Goal: Task Accomplishment & Management: Manage account settings

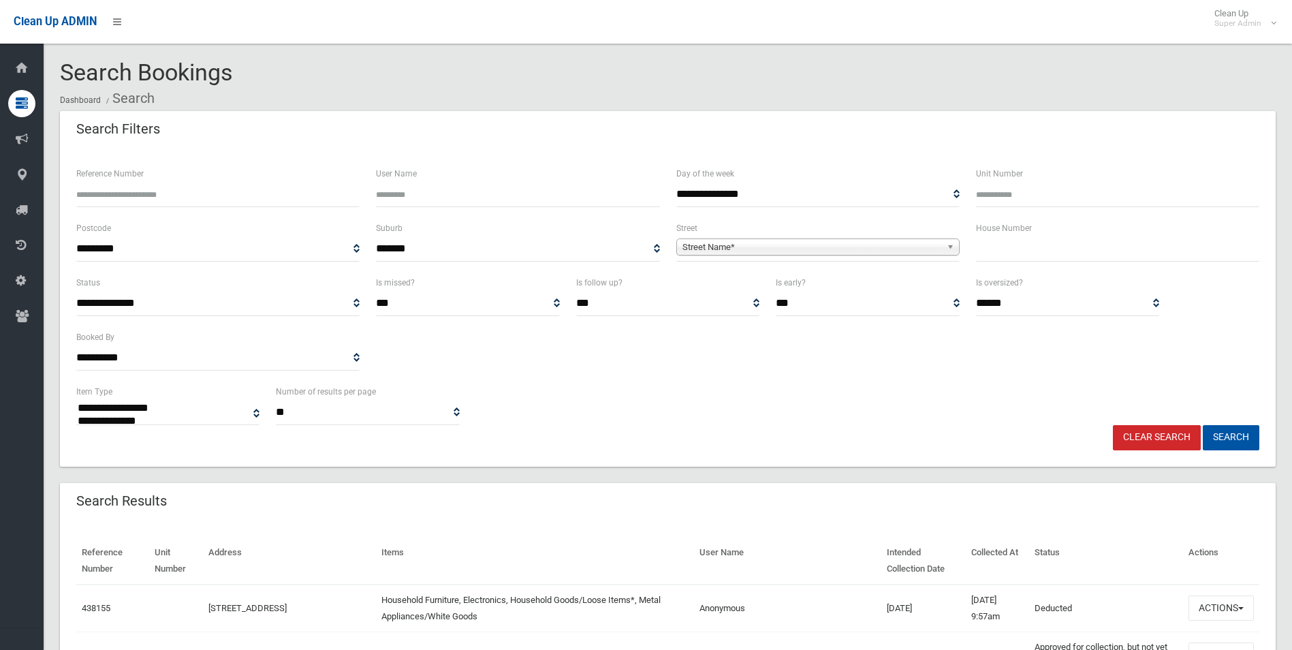
select select
click at [1167, 437] on link "Clear Search" at bounding box center [1157, 437] width 88 height 25
select select
click at [845, 245] on span "Street Name*" at bounding box center [812, 247] width 259 height 16
type input "**********"
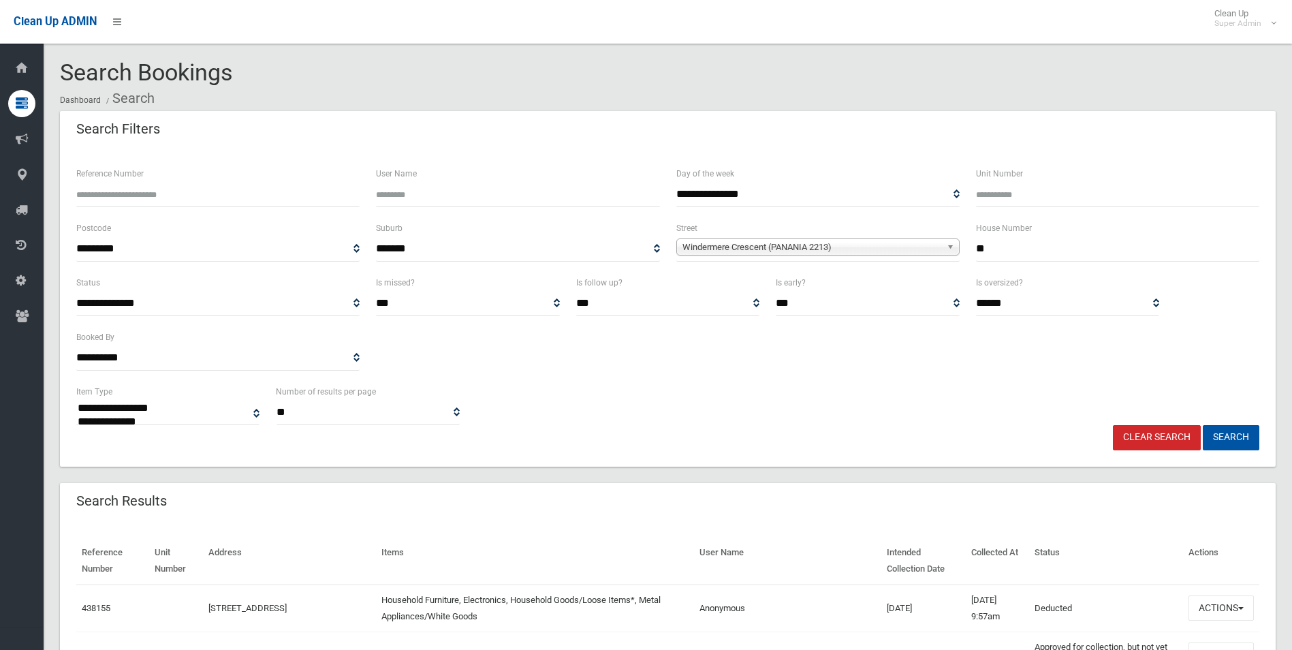
type input "**"
click at [1203, 425] on button "Search" at bounding box center [1231, 437] width 57 height 25
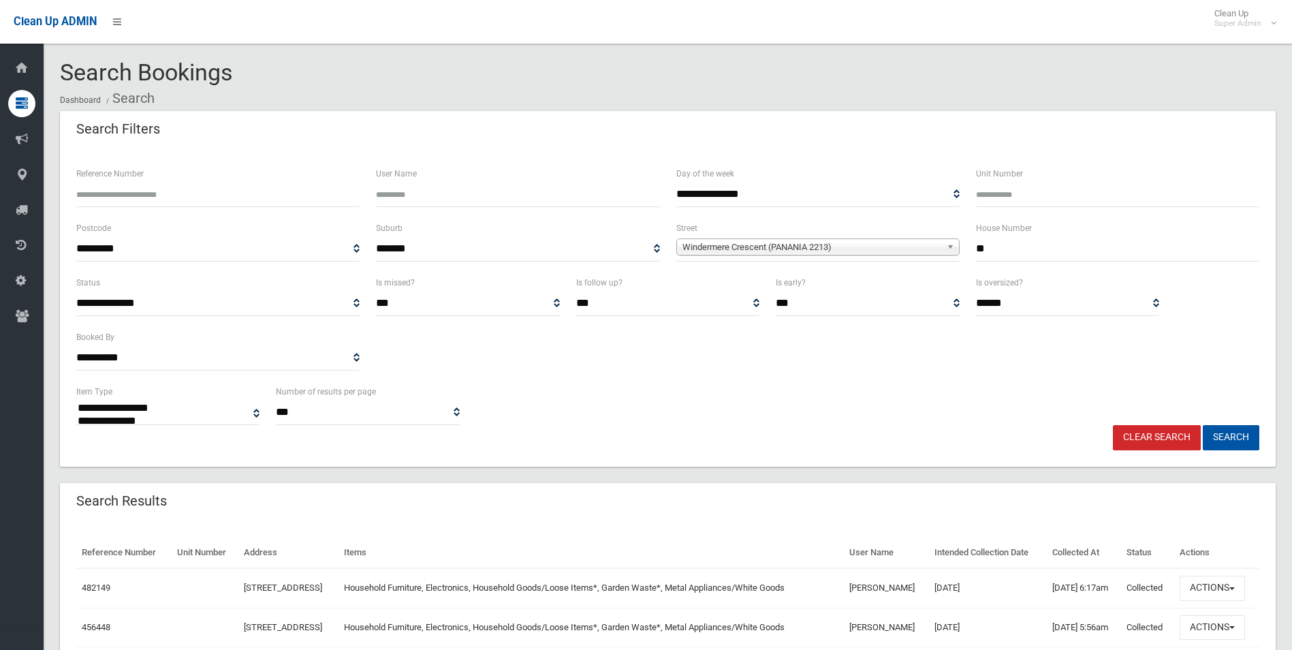
select select
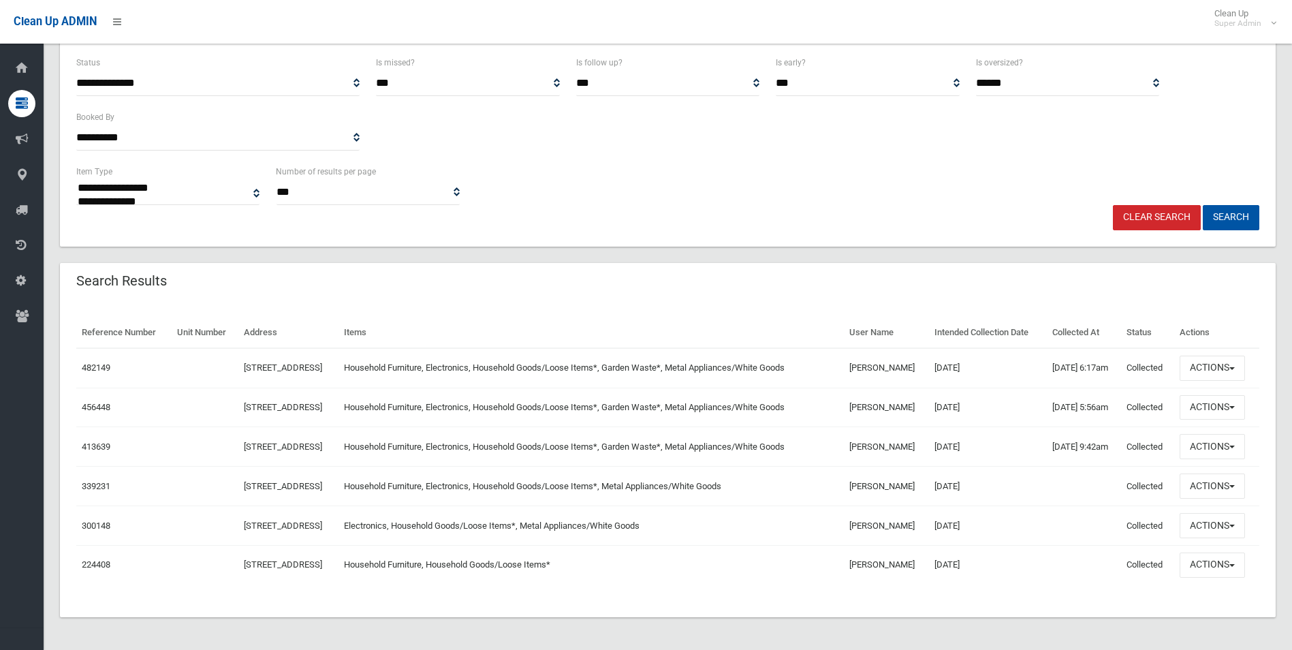
scroll to position [273, 0]
click at [1209, 395] on button "Actions" at bounding box center [1212, 407] width 65 height 25
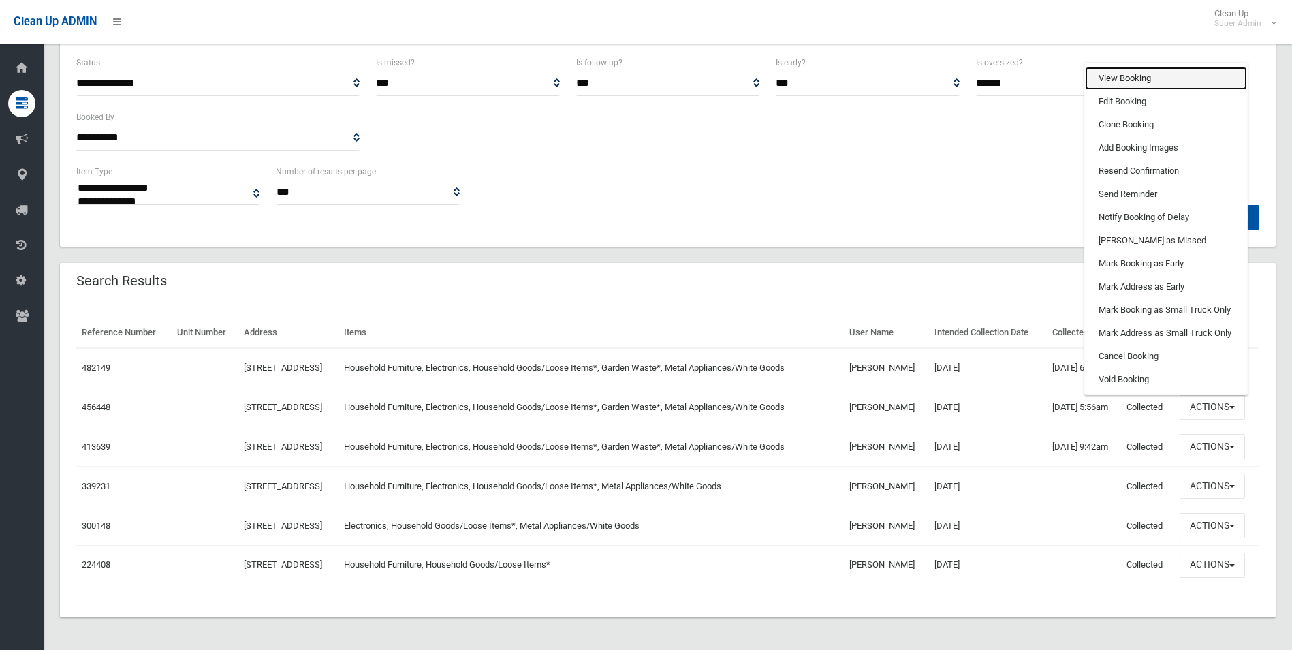
click at [1135, 67] on link "View Booking" at bounding box center [1166, 78] width 162 height 23
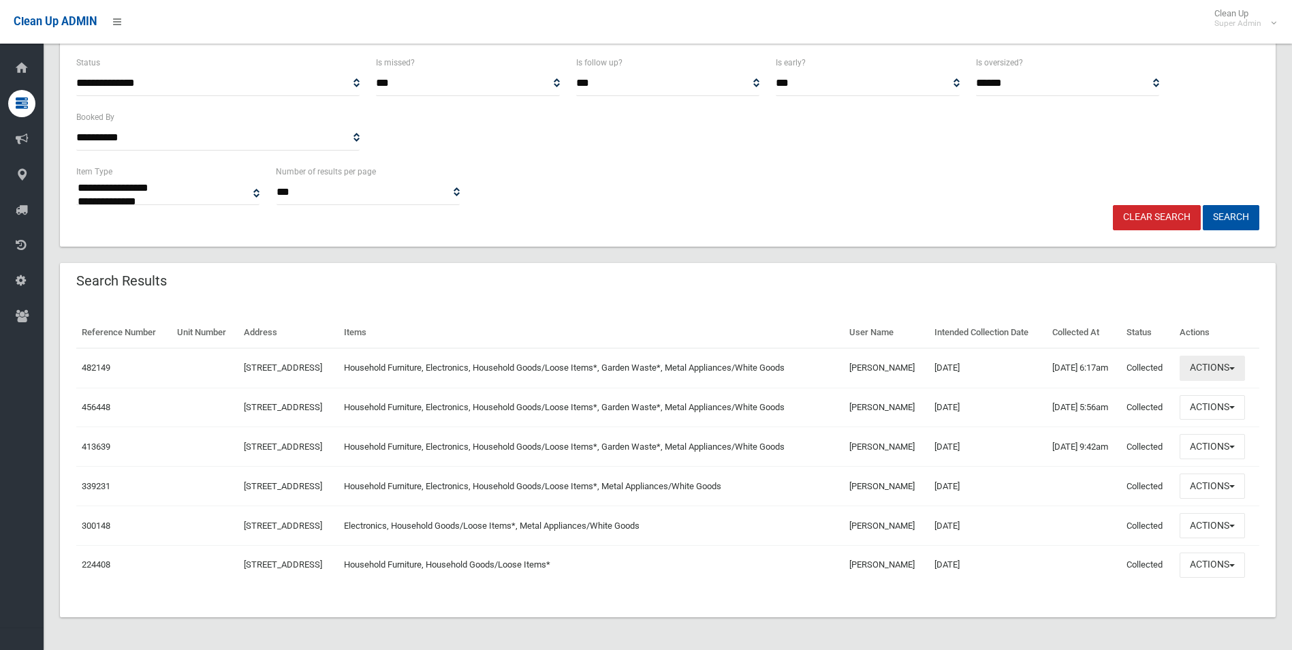
click at [1206, 356] on button "Actions" at bounding box center [1212, 368] width 65 height 25
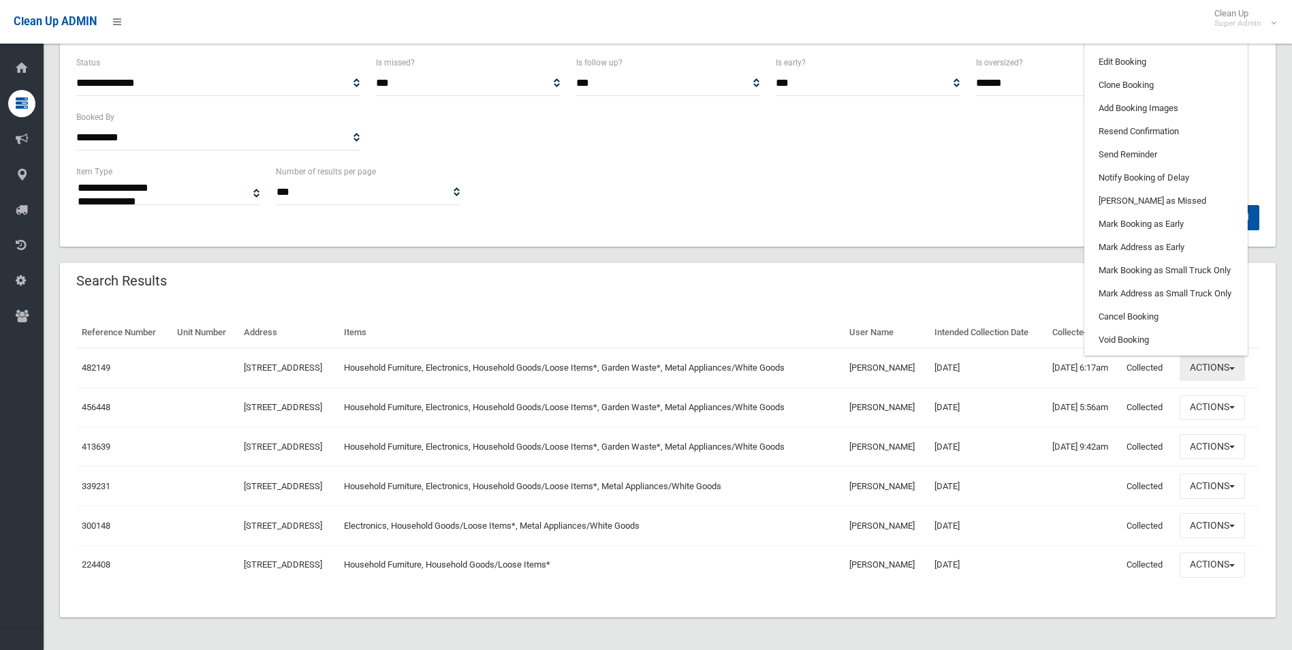
scroll to position [136, 0]
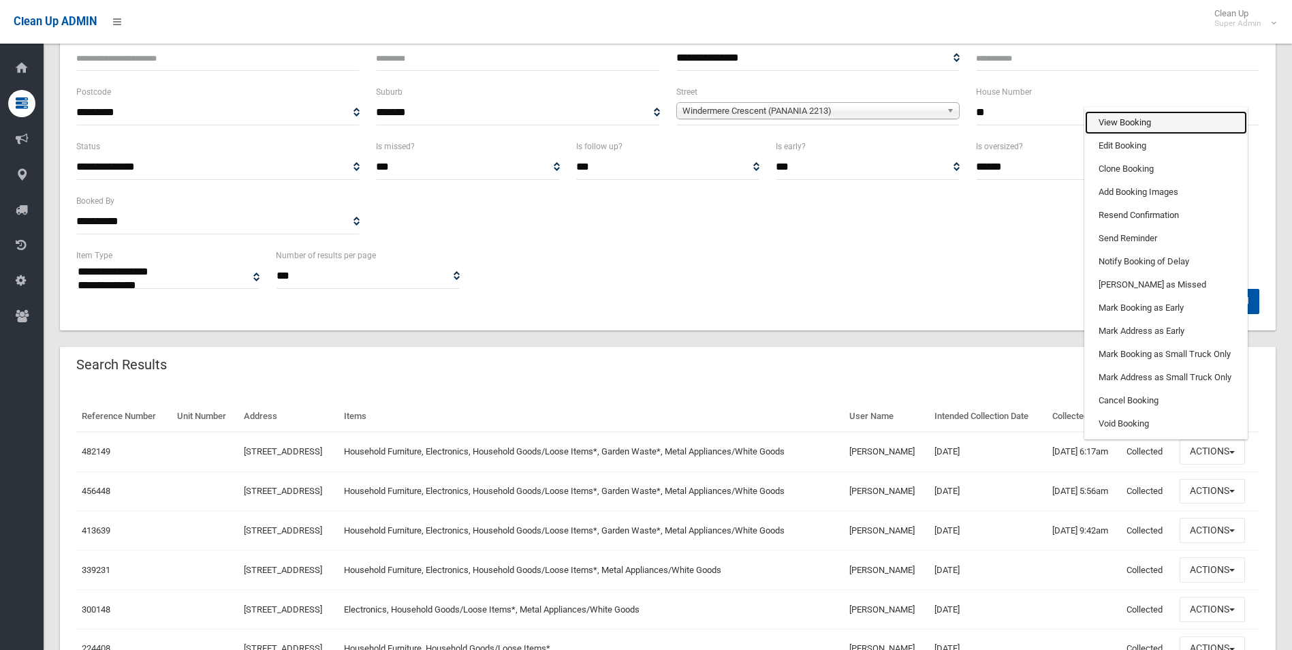
click at [1108, 134] on link "View Booking" at bounding box center [1166, 122] width 162 height 23
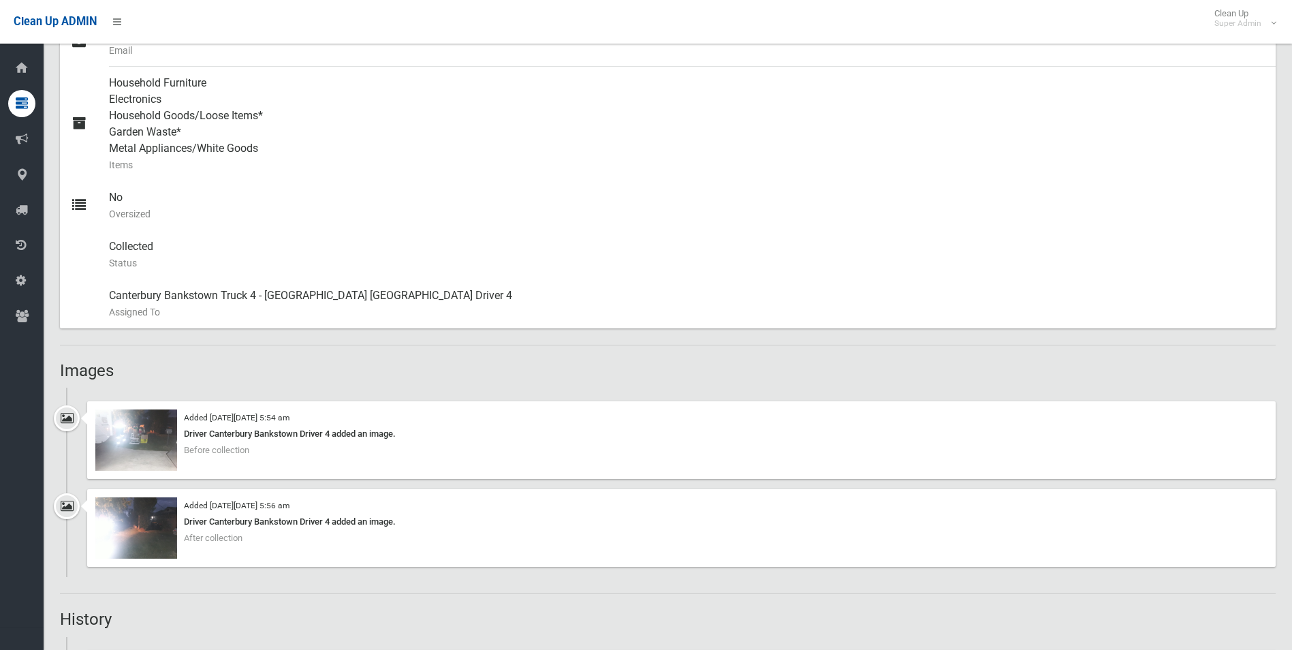
scroll to position [613, 0]
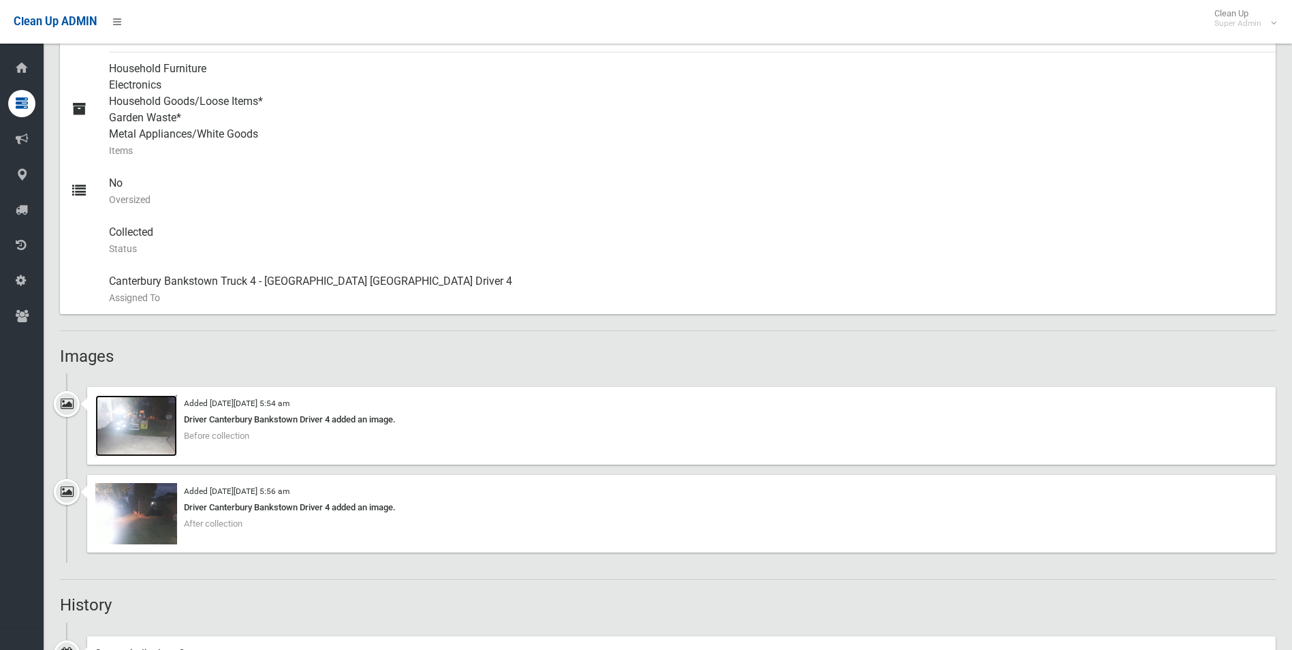
click at [155, 429] on img at bounding box center [136, 425] width 82 height 61
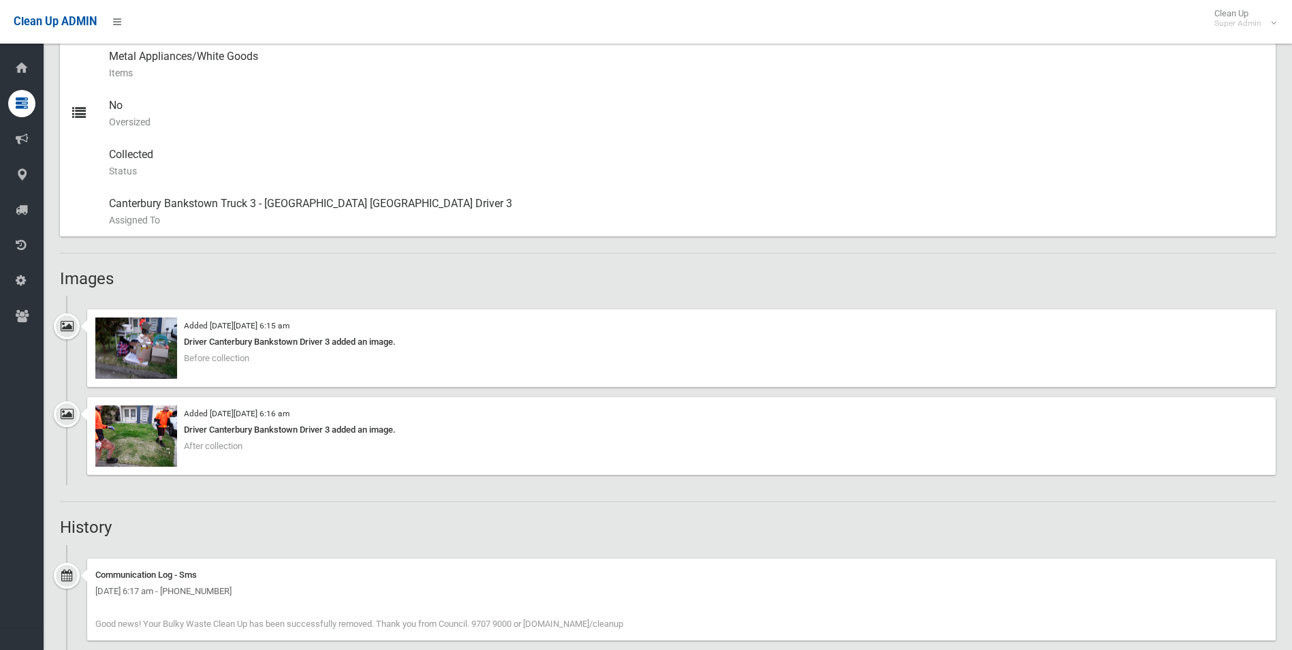
scroll to position [681, 0]
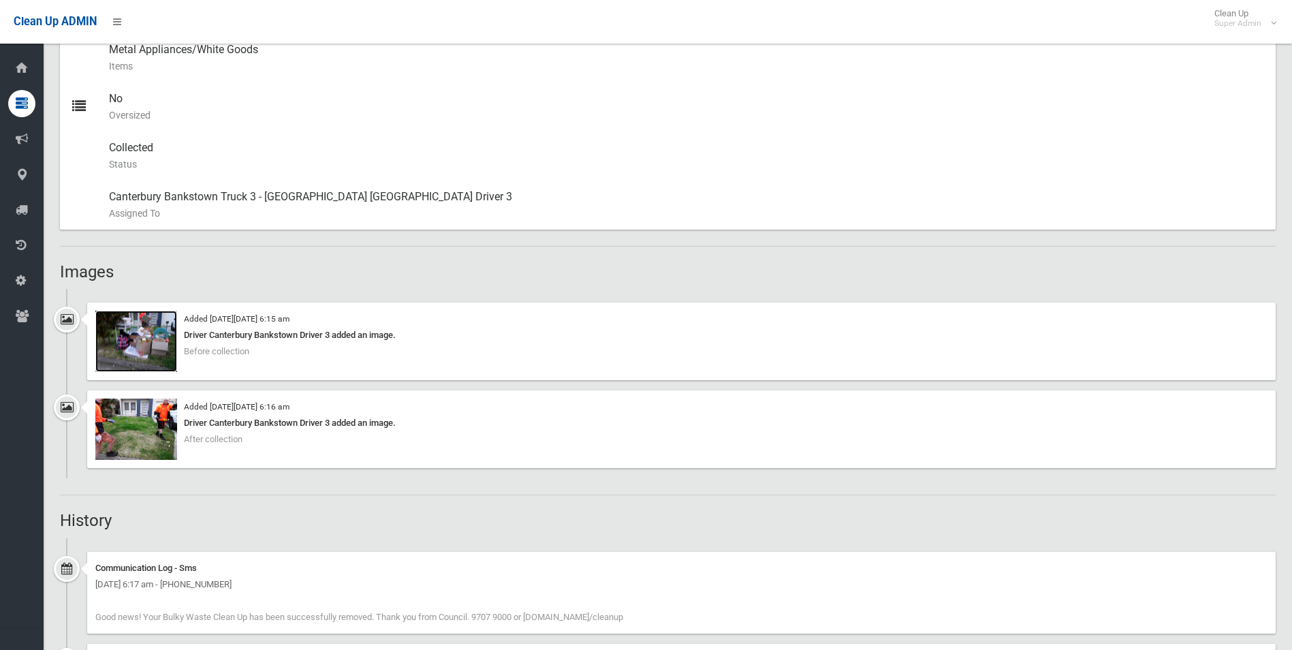
click at [137, 346] on img at bounding box center [136, 341] width 82 height 61
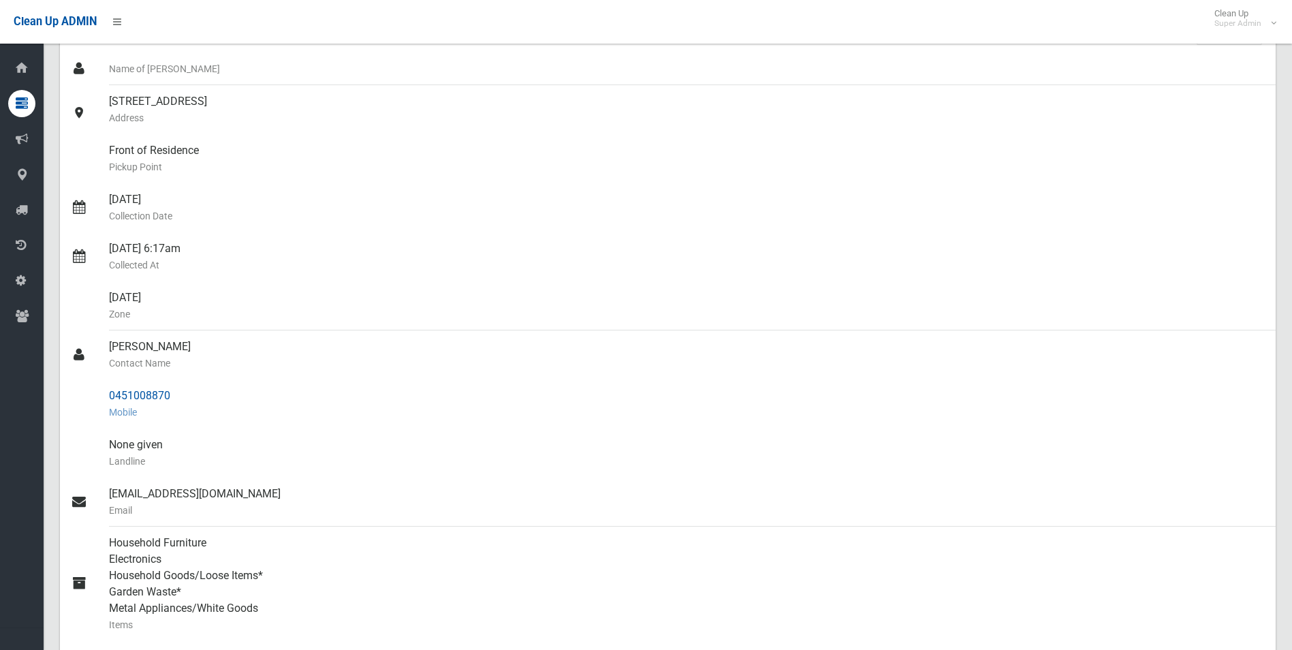
scroll to position [136, 0]
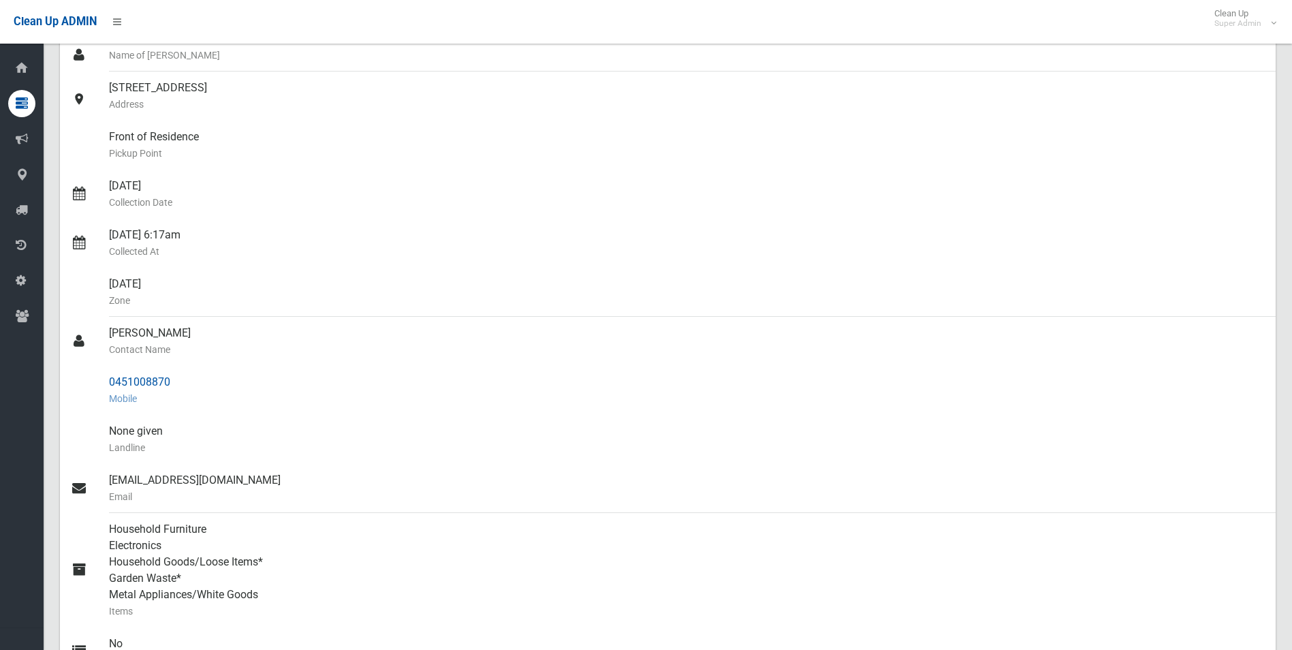
drag, startPoint x: 110, startPoint y: 382, endPoint x: 171, endPoint y: 380, distance: 60.6
click at [171, 380] on div "0451008870 Mobile" at bounding box center [687, 390] width 1156 height 49
drag, startPoint x: 171, startPoint y: 380, endPoint x: 157, endPoint y: 382, distance: 14.4
copy div "0451008870"
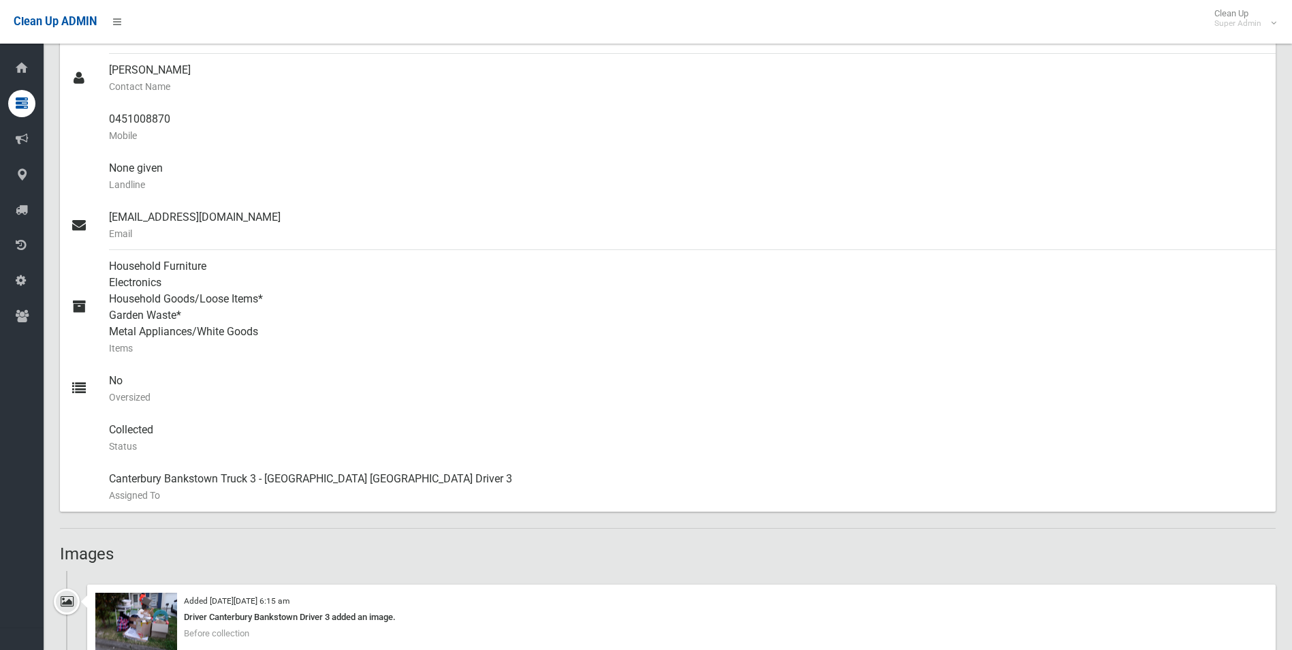
scroll to position [409, 0]
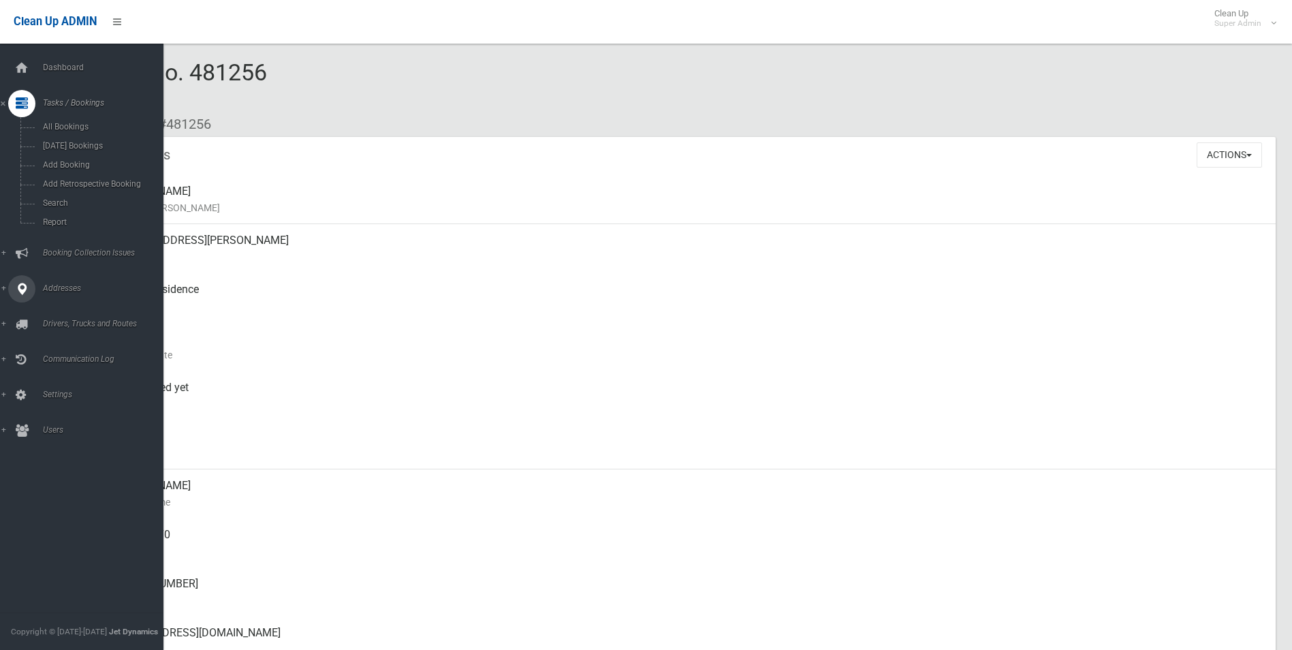
click at [54, 292] on span "Addresses" at bounding box center [106, 288] width 135 height 10
click at [68, 196] on span "All Addresses" at bounding box center [100, 198] width 123 height 10
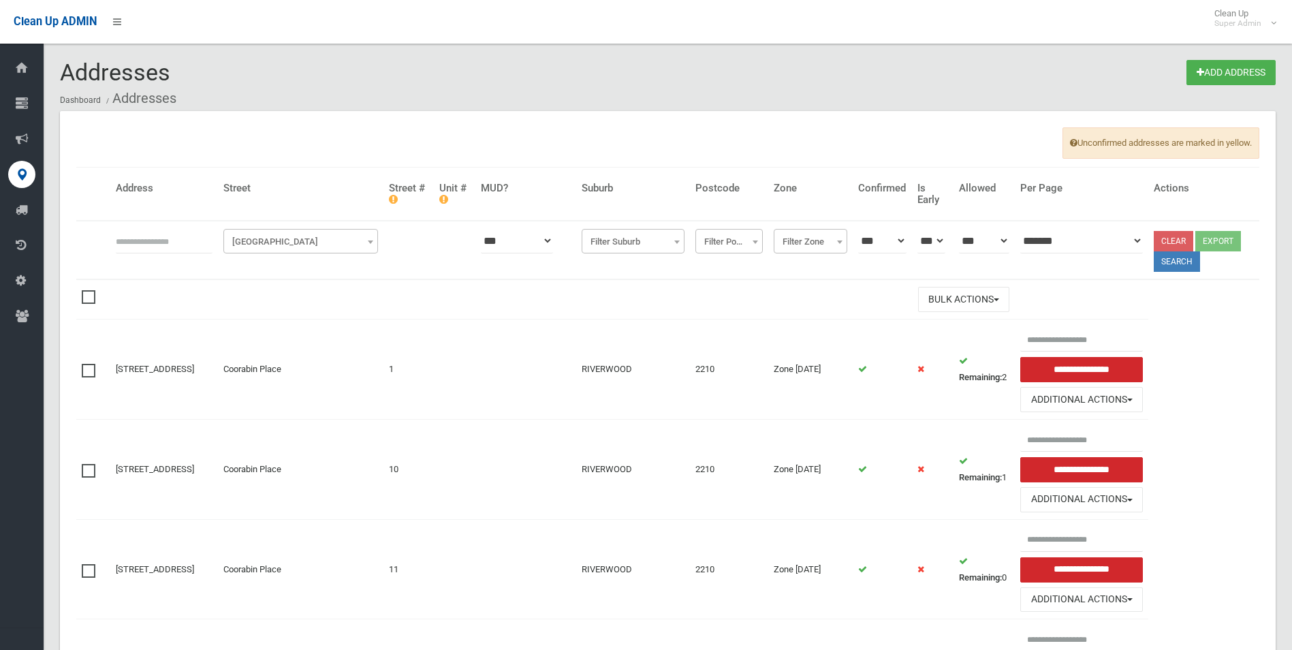
click at [164, 246] on input "text" at bounding box center [164, 240] width 97 height 25
type input "**********"
click button at bounding box center [0, 0] width 0 height 0
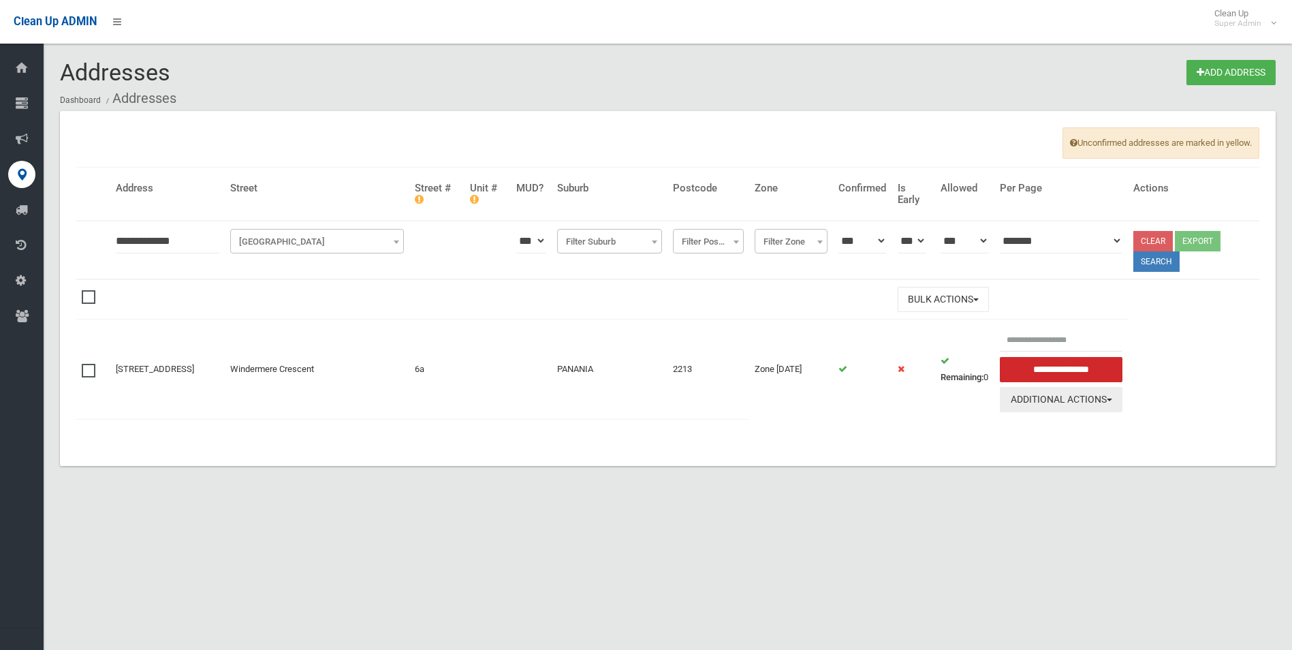
click at [1056, 403] on button "Additional Actions" at bounding box center [1061, 399] width 123 height 25
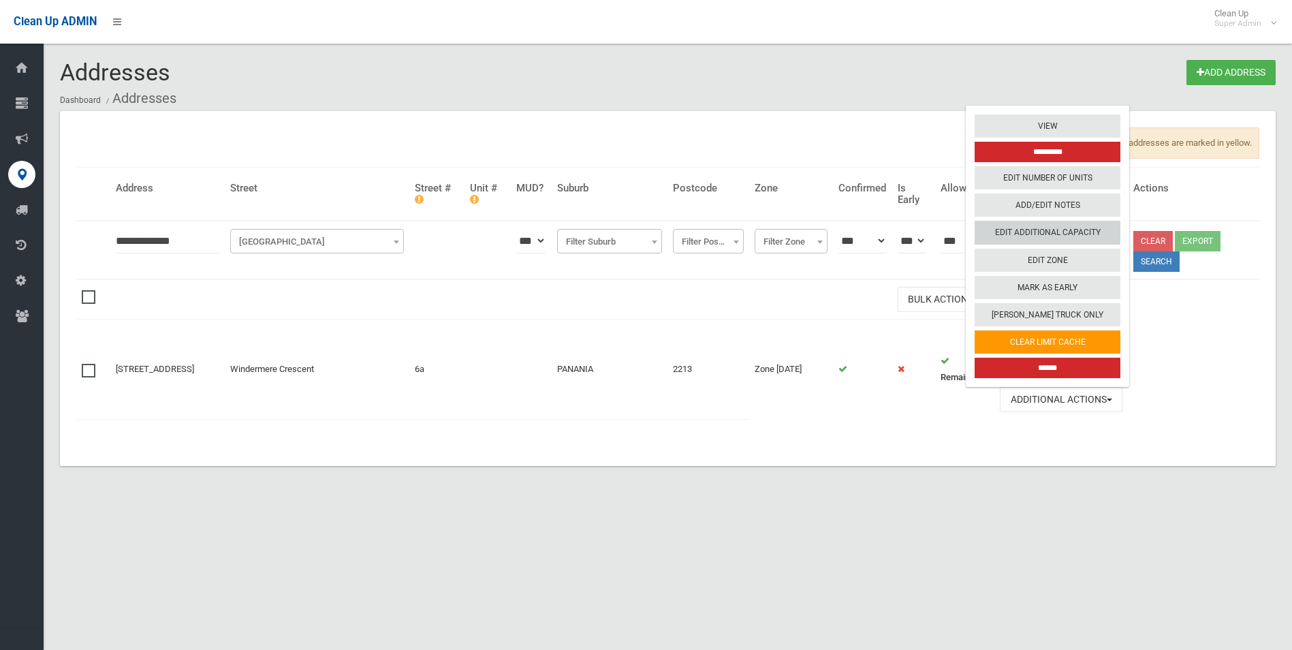
click at [1056, 234] on link "Edit Additional Capacity" at bounding box center [1048, 232] width 146 height 23
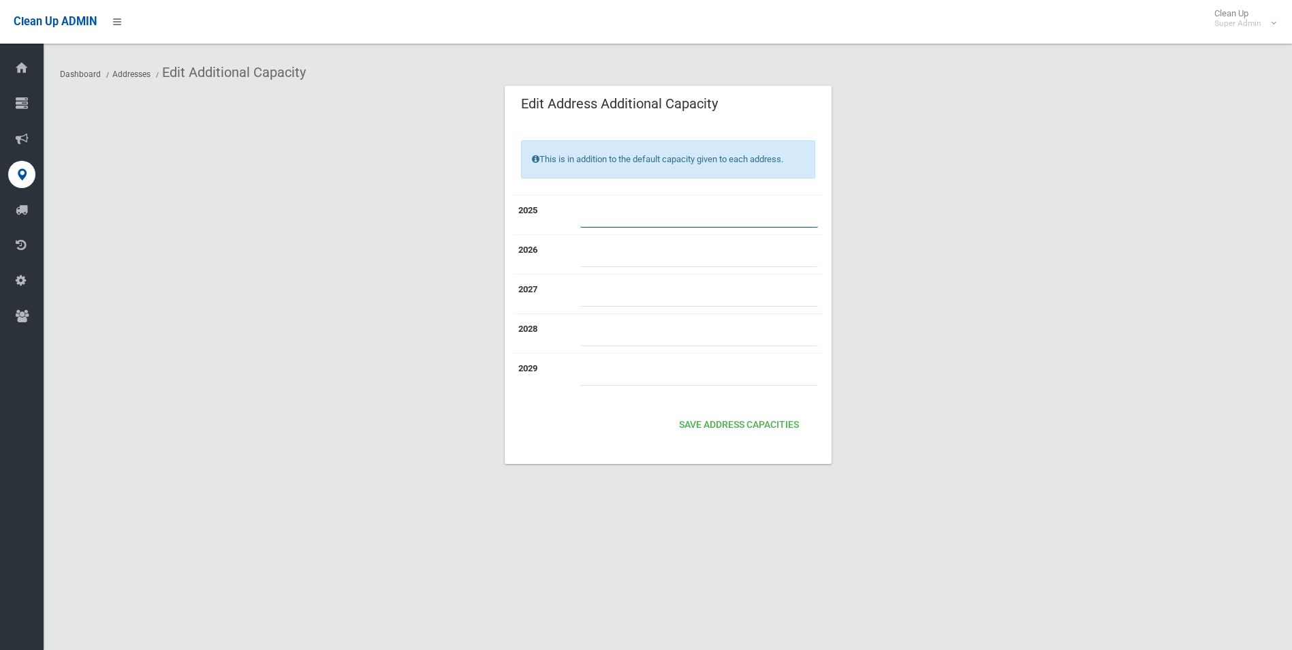
click at [719, 221] on input "number" at bounding box center [699, 214] width 238 height 25
type input "*"
click at [769, 425] on button "Save Address capacities" at bounding box center [739, 425] width 131 height 25
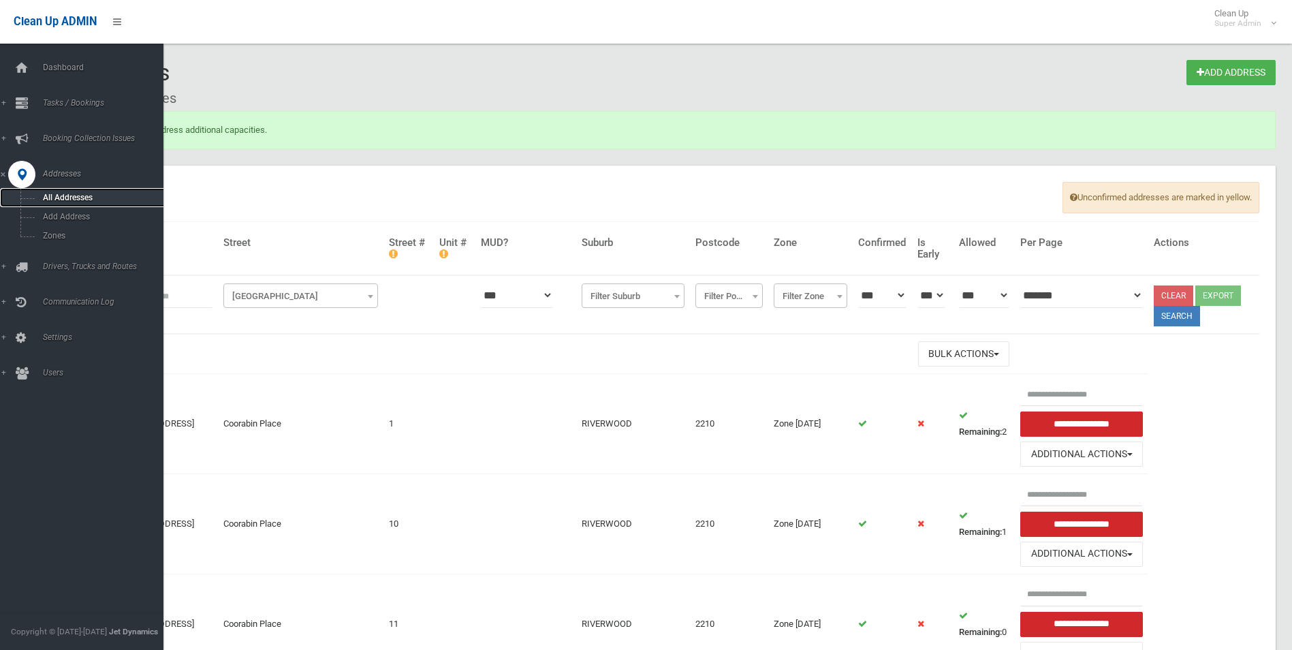
click at [61, 196] on span "All Addresses" at bounding box center [100, 198] width 123 height 10
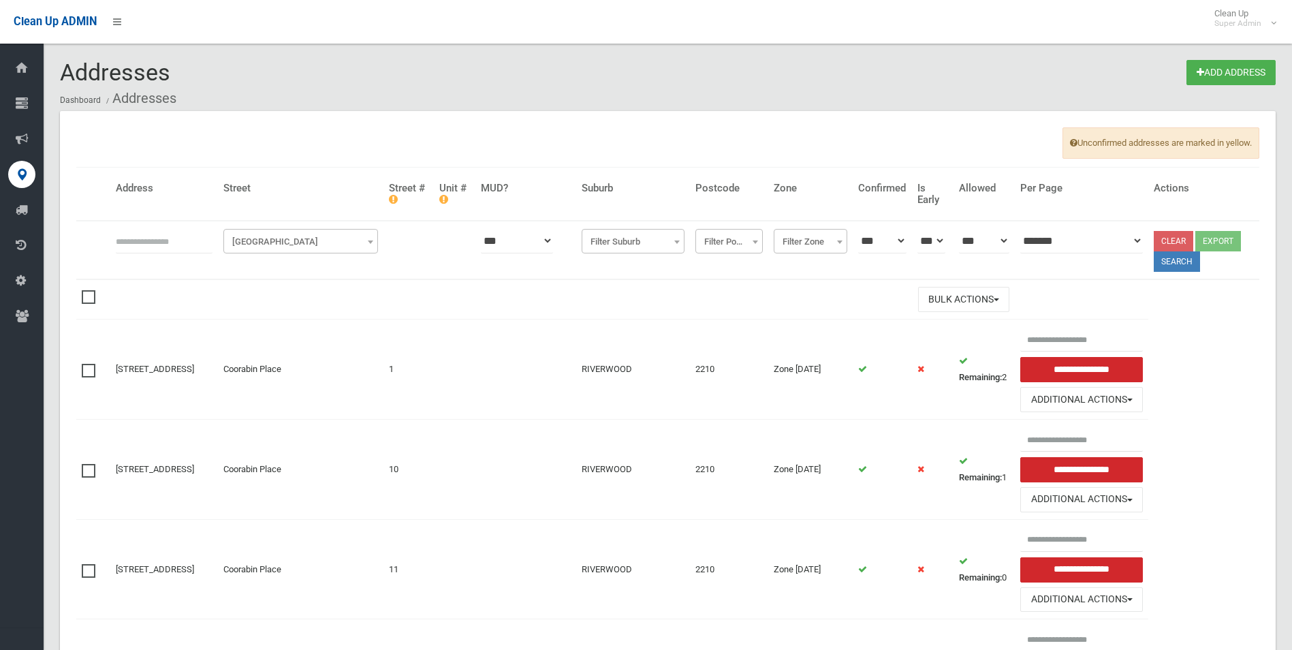
click at [160, 241] on input "text" at bounding box center [164, 240] width 97 height 25
